Goal: Task Accomplishment & Management: Manage account settings

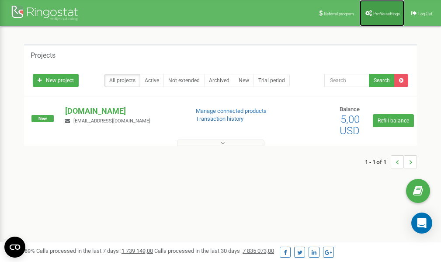
click at [373, 13] on span "Profile settings" at bounding box center [386, 13] width 27 height 5
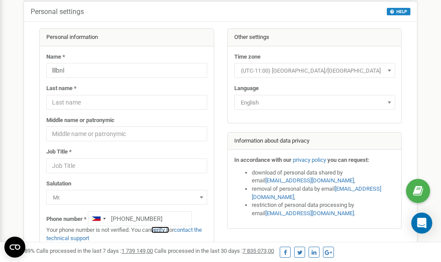
click at [164, 230] on link "verify it" at bounding box center [160, 230] width 18 height 7
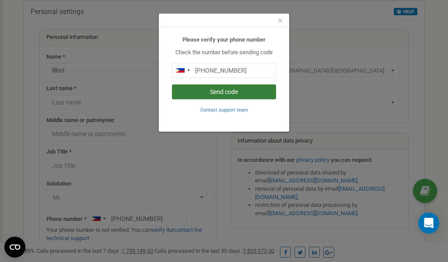
click at [227, 91] on button "Send code" at bounding box center [224, 91] width 104 height 15
